Goal: Task Accomplishment & Management: Use online tool/utility

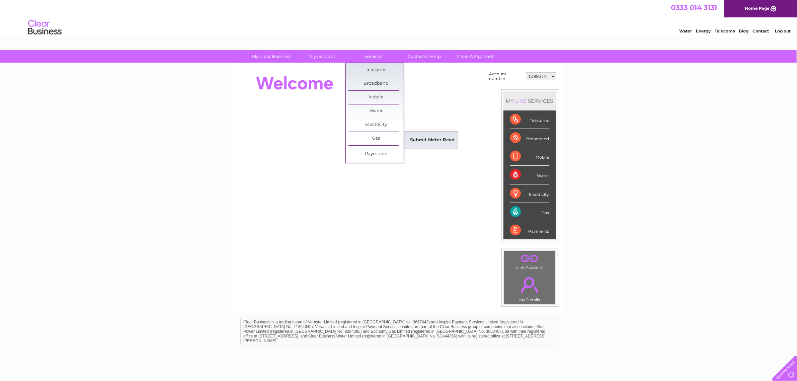
click at [424, 140] on link "Submit Meter Read" at bounding box center [432, 140] width 55 height 13
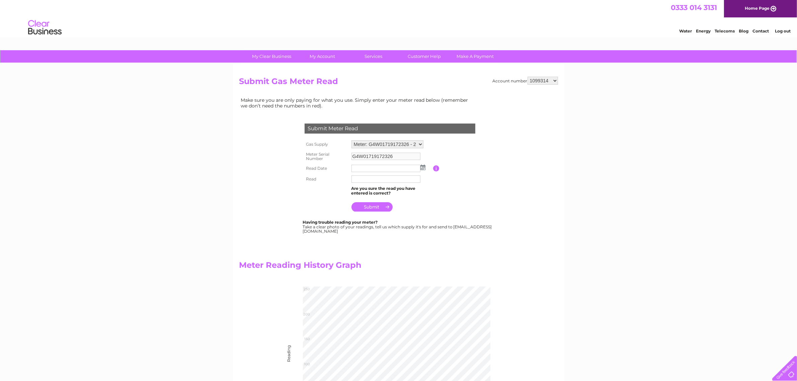
click at [420, 143] on select "Meter: G4W01719172326 - 2 [GEOGRAPHIC_DATA] 8QP Meter: G4W01719172326 - 2 [GEOG…" at bounding box center [387, 144] width 72 height 8
click at [420, 143] on select "Meter: G4W01719172326 - 2 [GEOGRAPHIC_DATA] 8QP Meter: G4W01719172326 - 2 [GEOG…" at bounding box center [387, 144] width 72 height 9
click at [553, 84] on h2 "Submit Gas Meter Read" at bounding box center [398, 83] width 319 height 13
click at [553, 81] on select "1099314 1099315 1099316 1099317 1099673 30267673" at bounding box center [543, 81] width 30 height 8
select select "1099673"
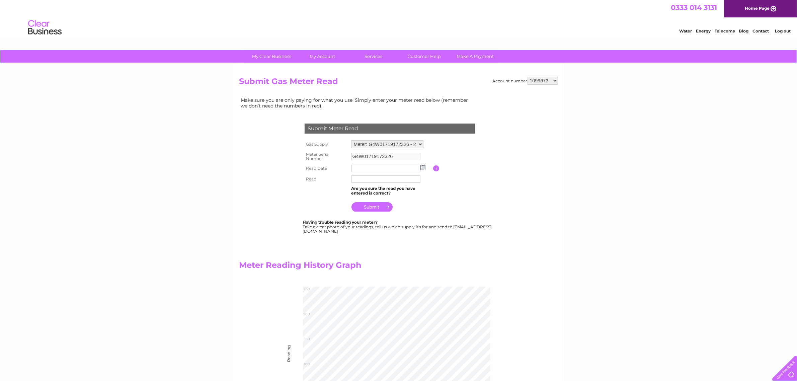
click at [528, 77] on select "1099314 1099315 1099316 1099317 1099673 30267673" at bounding box center [543, 81] width 30 height 8
click at [423, 166] on img at bounding box center [422, 167] width 5 height 5
click at [390, 197] on link "1" at bounding box center [389, 195] width 11 height 7
type input "2025/10/01"
click at [373, 179] on input "text" at bounding box center [385, 178] width 69 height 7
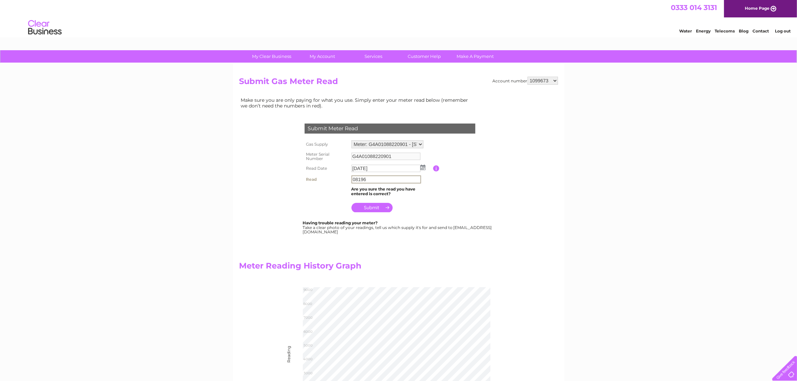
type input "08196"
click at [384, 204] on input "submit" at bounding box center [371, 206] width 41 height 9
